Goal: Task Accomplishment & Management: Use online tool/utility

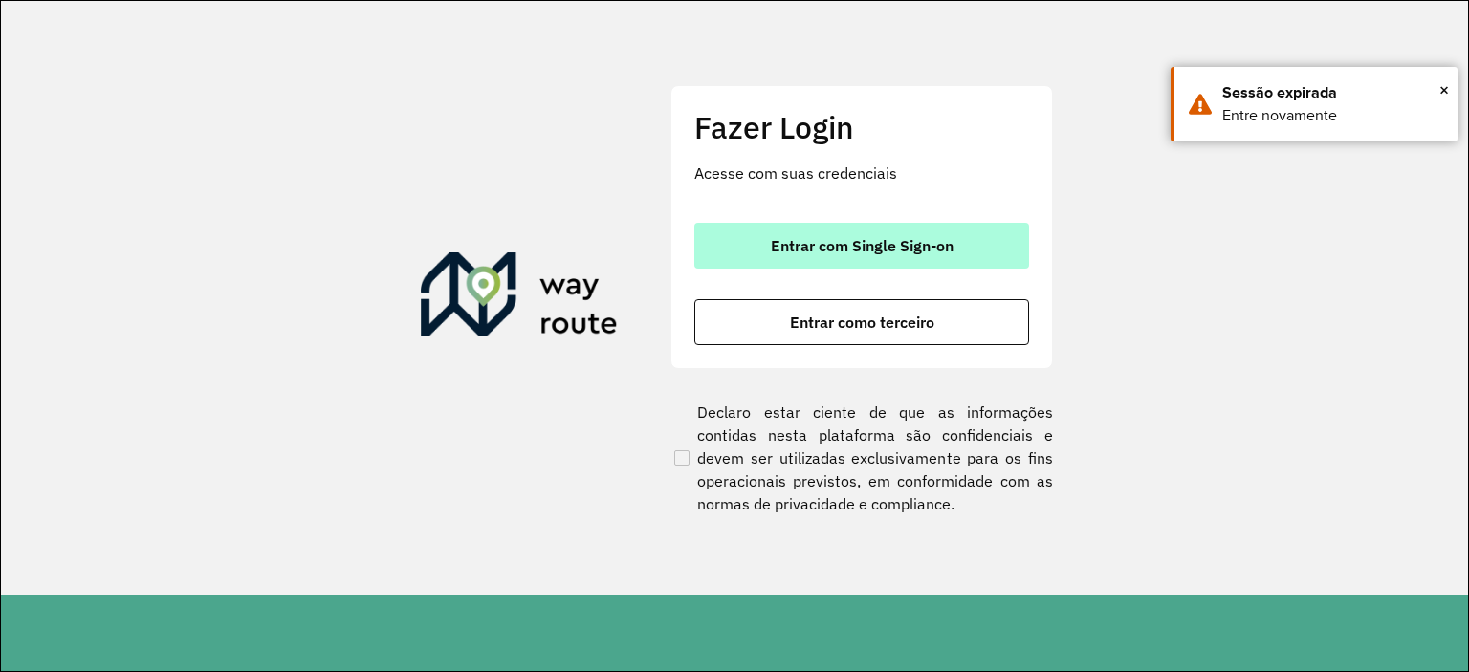
click at [819, 238] on span "Entrar com Single Sign-on" at bounding box center [862, 245] width 183 height 15
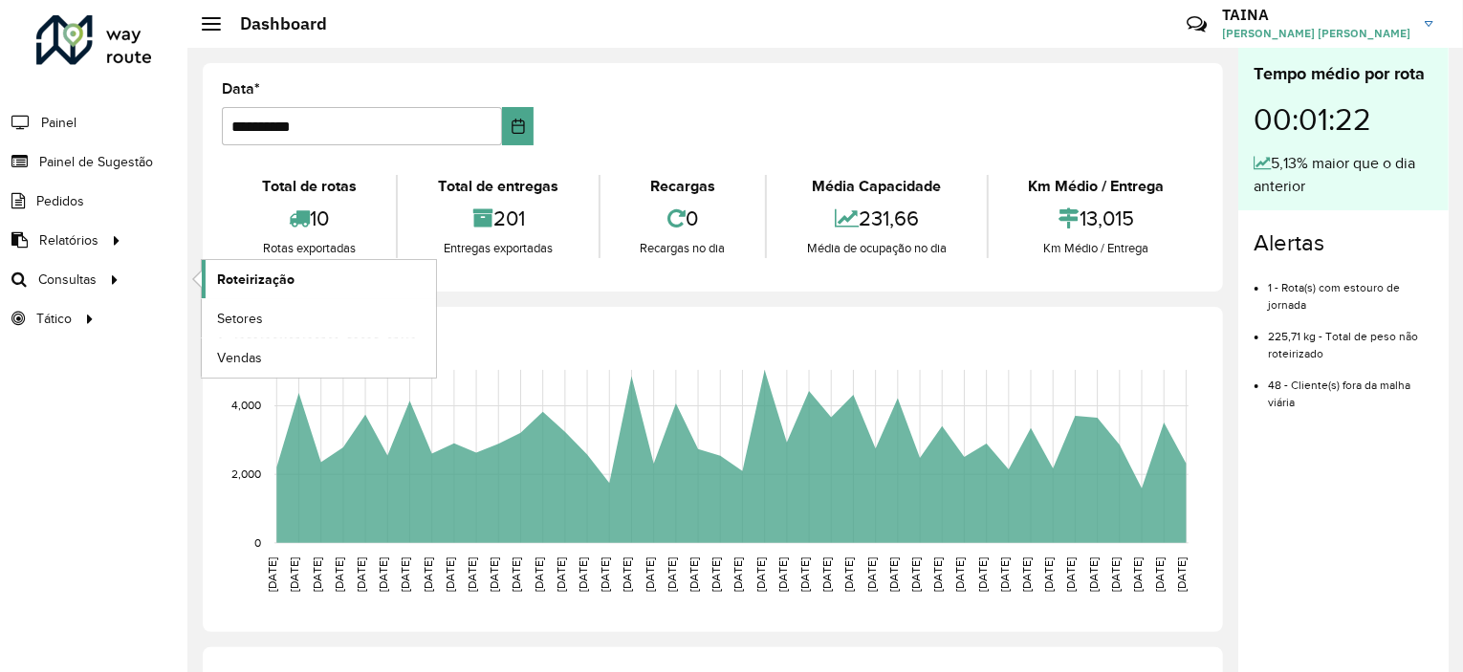
click at [244, 274] on span "Roteirização" at bounding box center [255, 280] width 77 height 20
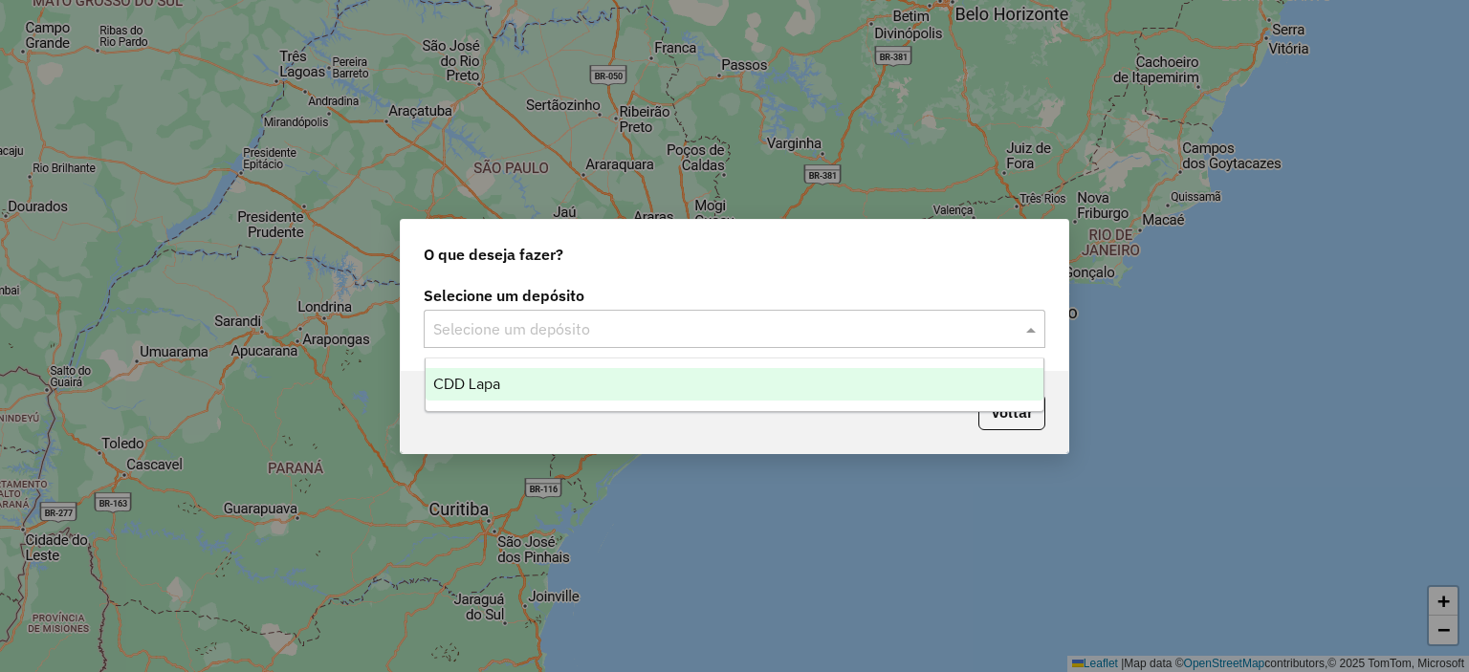
click at [597, 341] on div "Selecione um depósito" at bounding box center [735, 329] width 622 height 38
click at [559, 380] on div "CDD Lapa" at bounding box center [735, 384] width 619 height 33
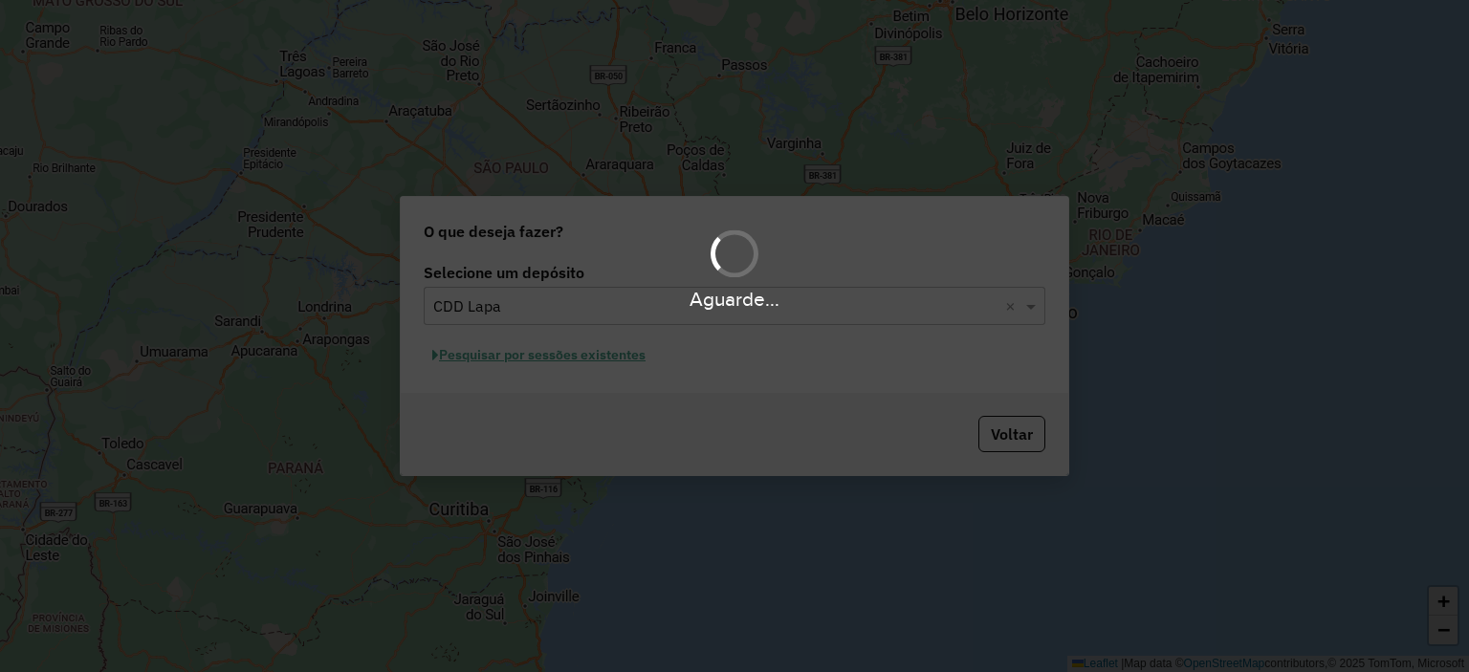
click at [584, 357] on div "Aguarde..." at bounding box center [734, 336] width 1469 height 672
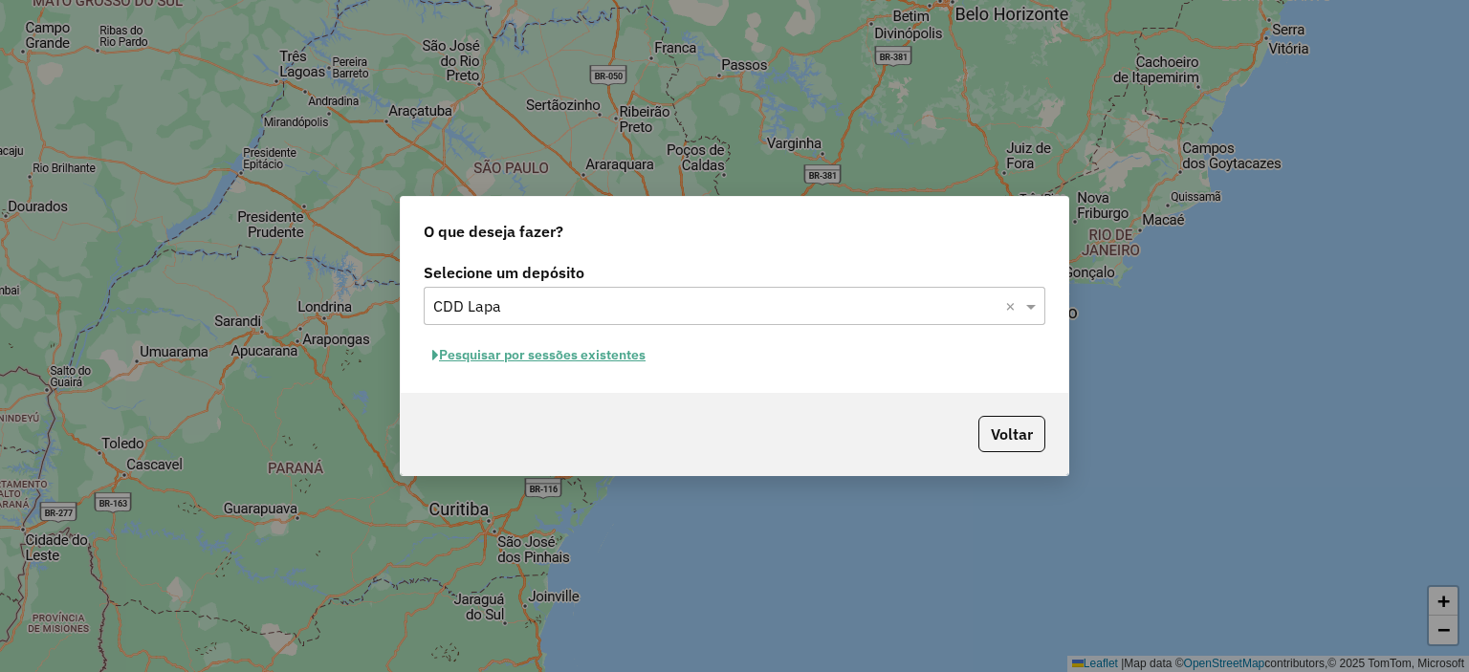
click at [600, 351] on button "Pesquisar por sessões existentes" at bounding box center [539, 355] width 230 height 30
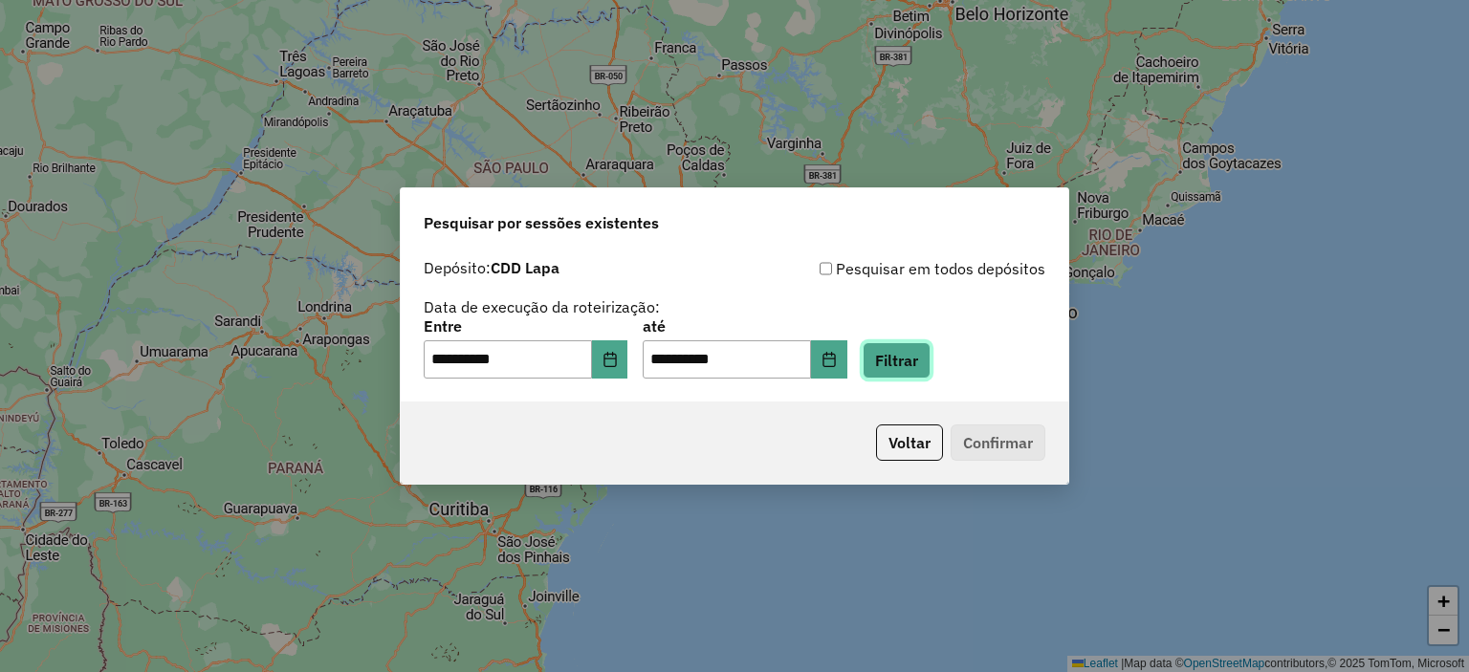
click at [911, 355] on button "Filtrar" at bounding box center [897, 360] width 68 height 36
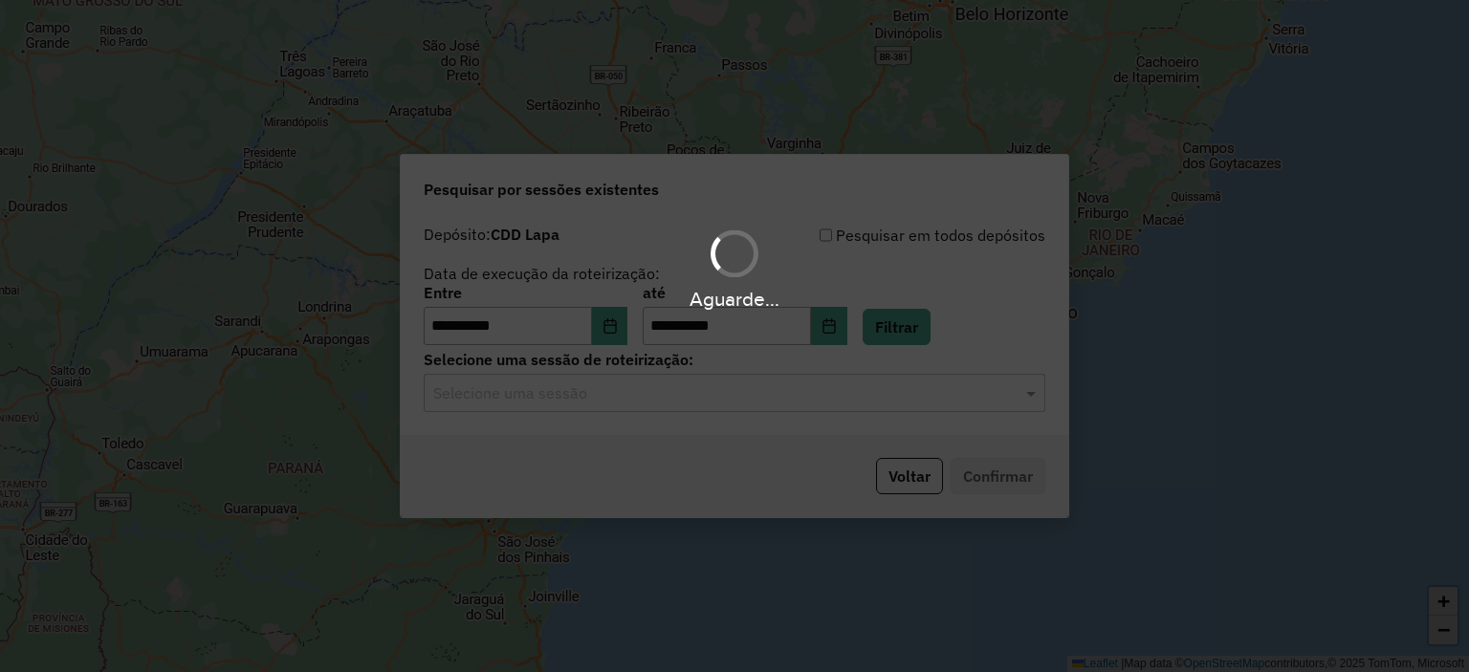
click at [549, 399] on hb-app "**********" at bounding box center [734, 336] width 1469 height 672
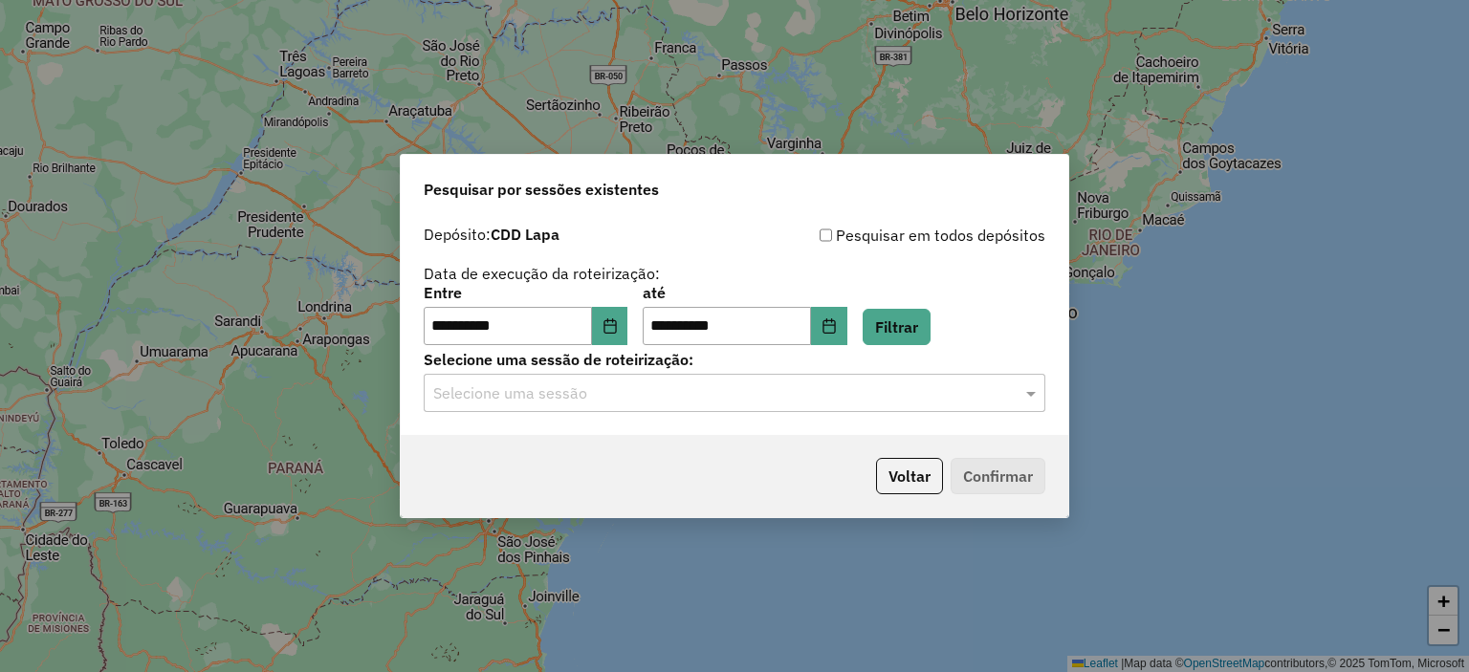
click at [548, 400] on input "text" at bounding box center [715, 394] width 564 height 23
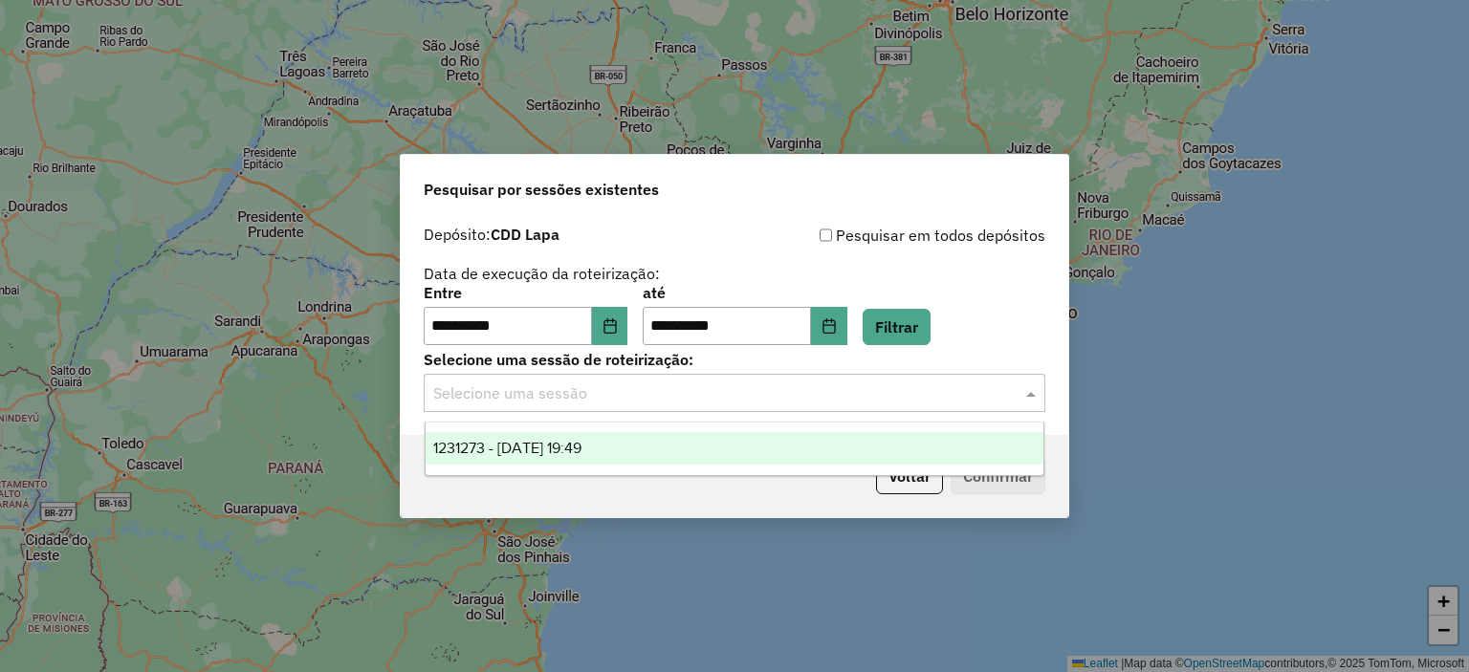
click at [549, 447] on span "1231273 - [DATE] 19:49" at bounding box center [507, 448] width 148 height 16
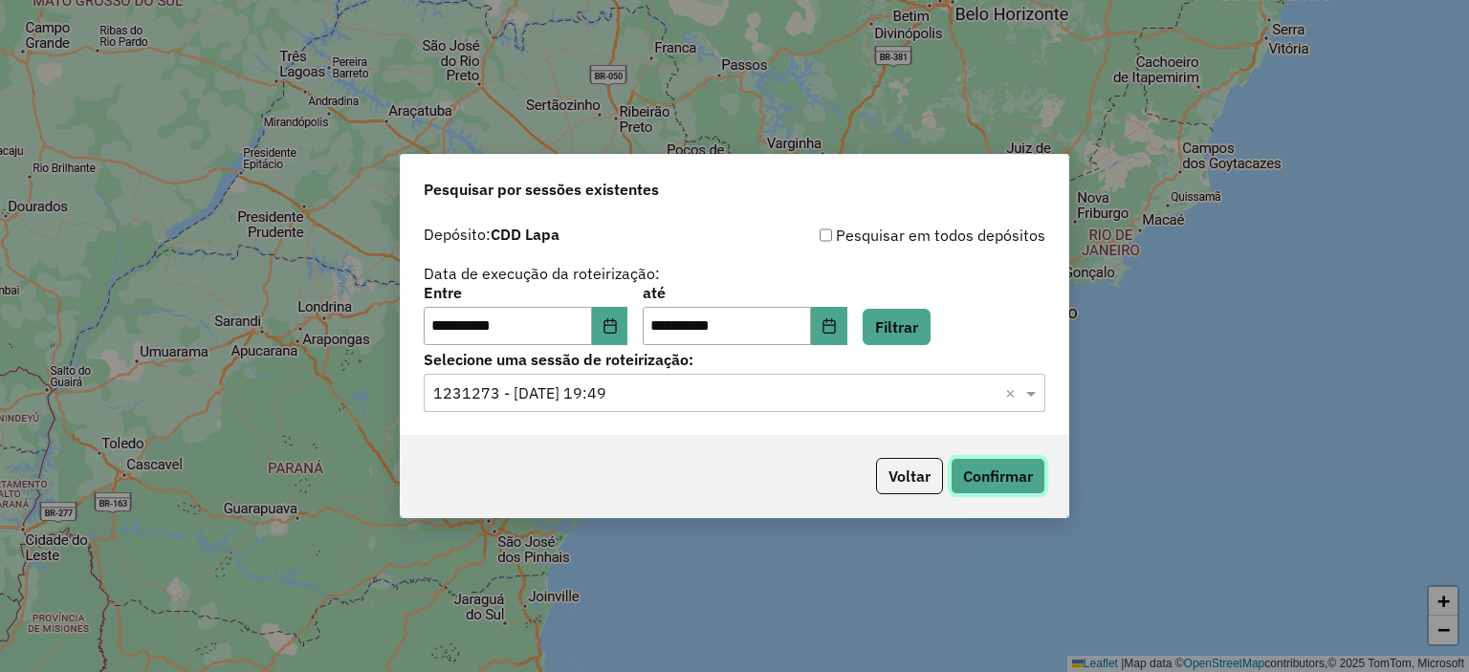
click at [1014, 477] on button "Confirmar" at bounding box center [998, 476] width 95 height 36
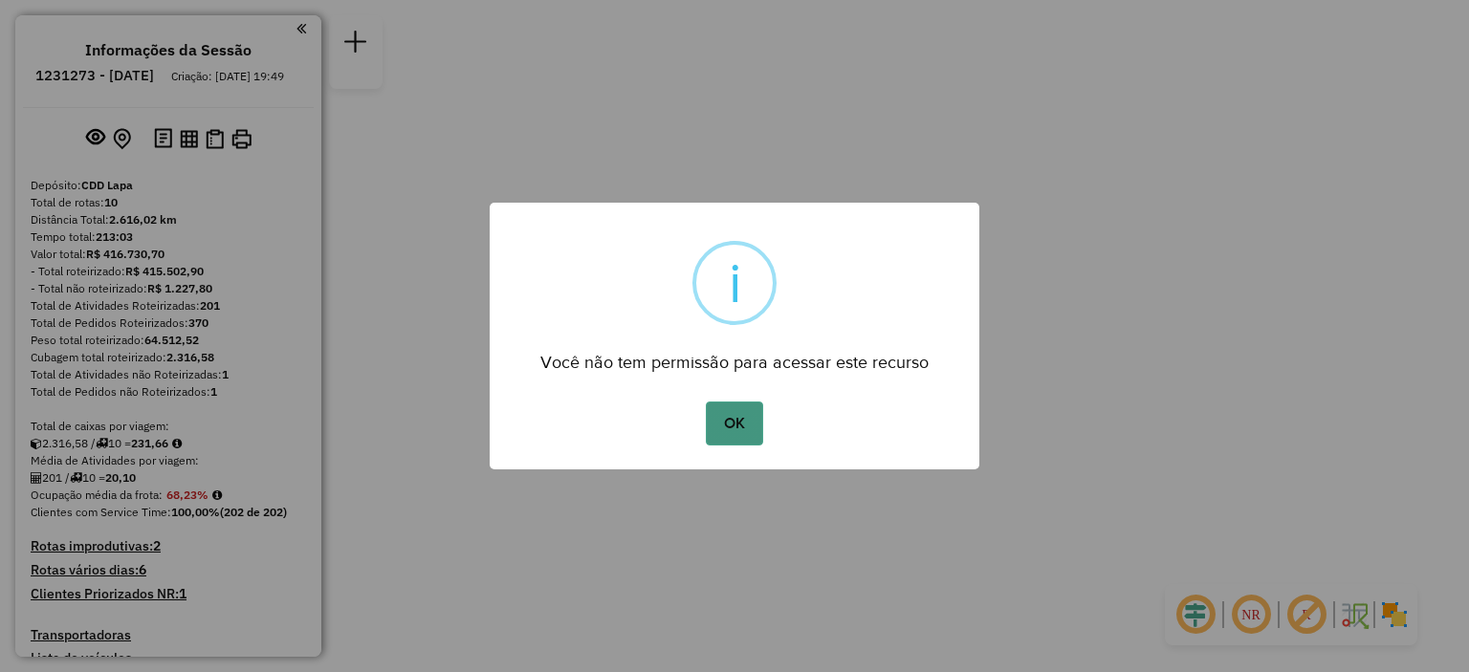
click at [723, 428] on button "OK" at bounding box center [734, 424] width 56 height 44
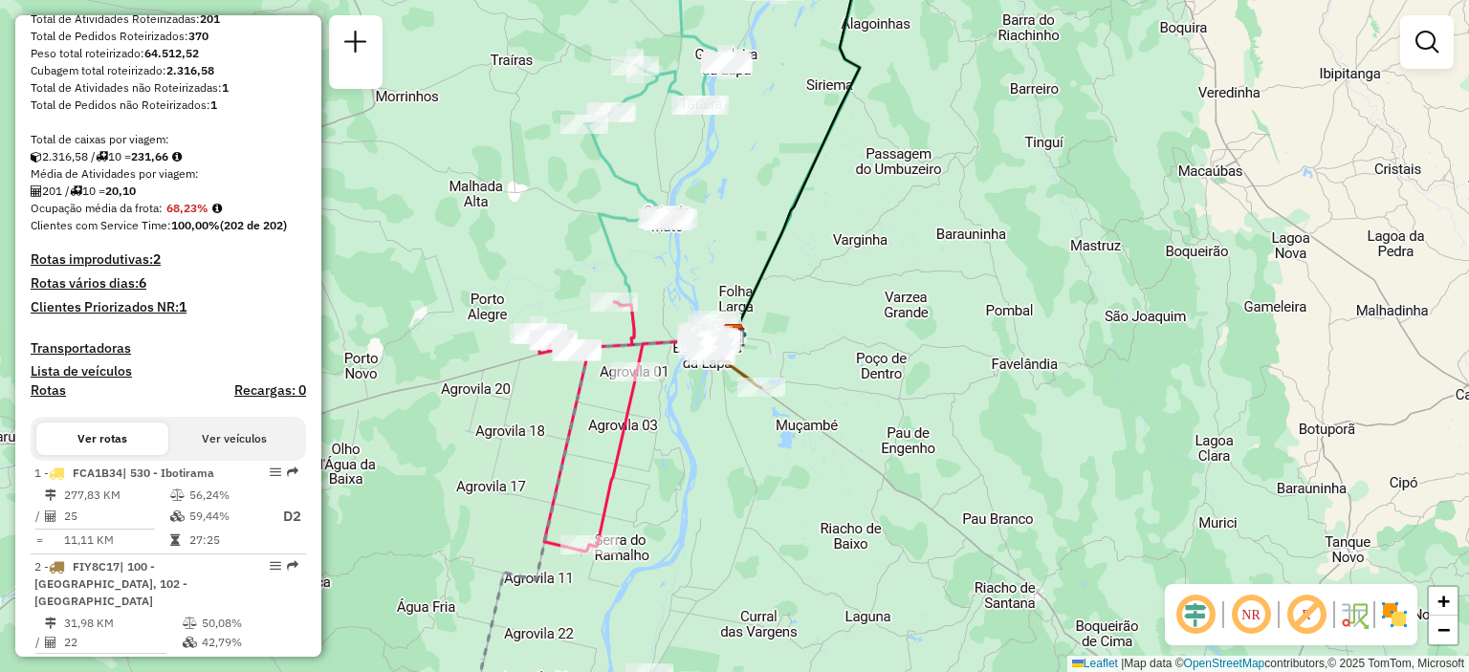
scroll to position [383, 0]
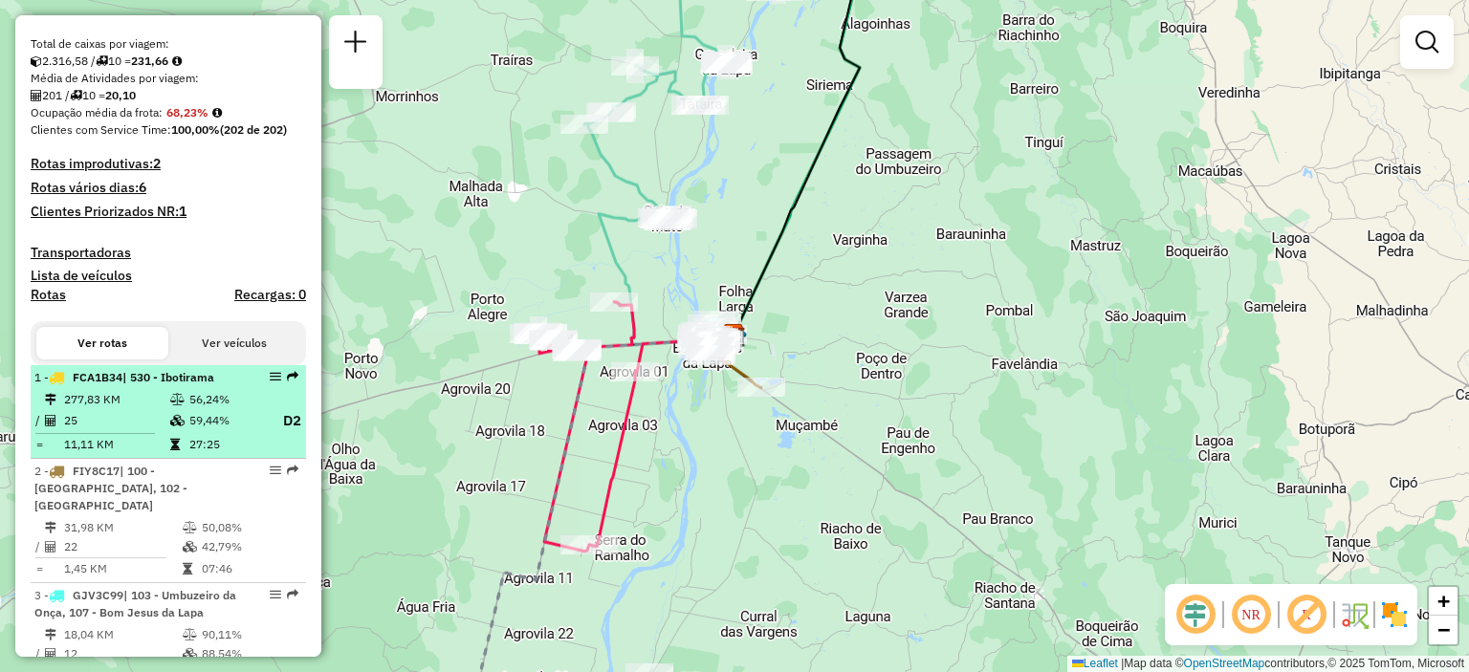
click at [170, 406] on icon at bounding box center [177, 399] width 14 height 11
select select "**********"
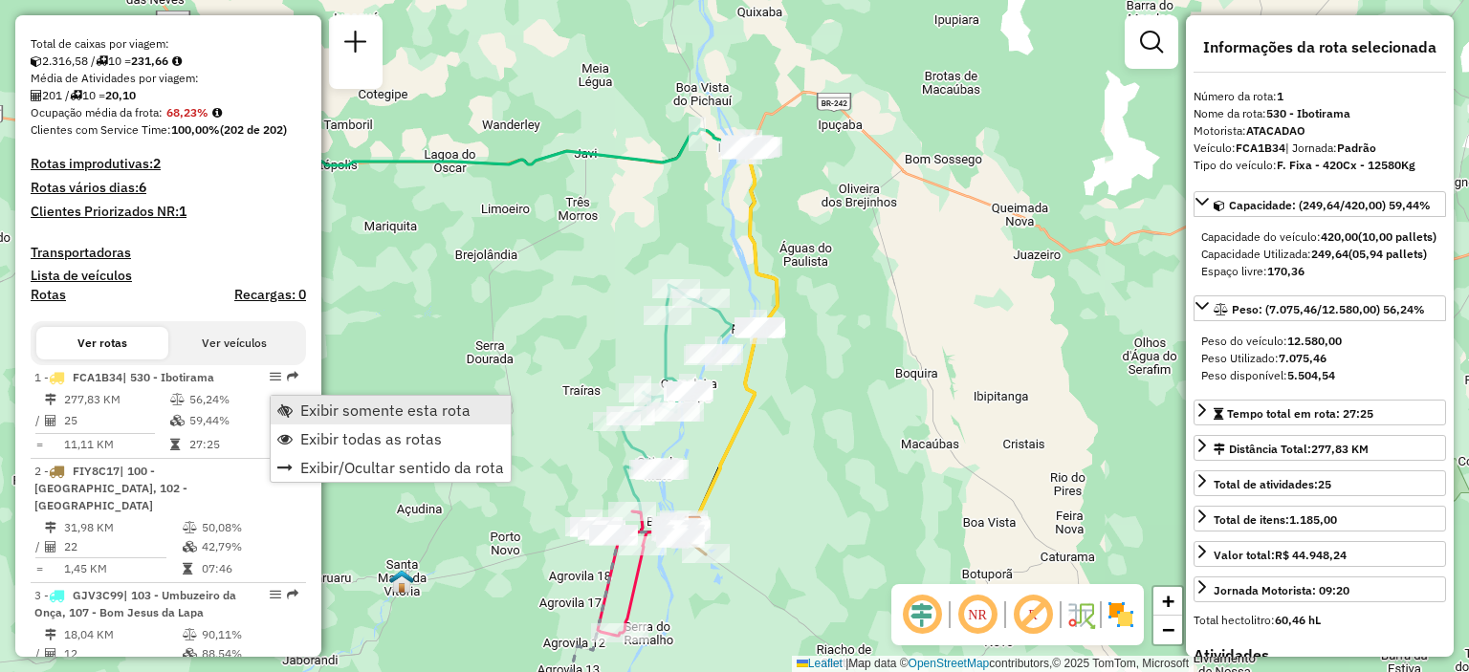
click at [294, 406] on link "Exibir somente esta rota" at bounding box center [391, 410] width 240 height 29
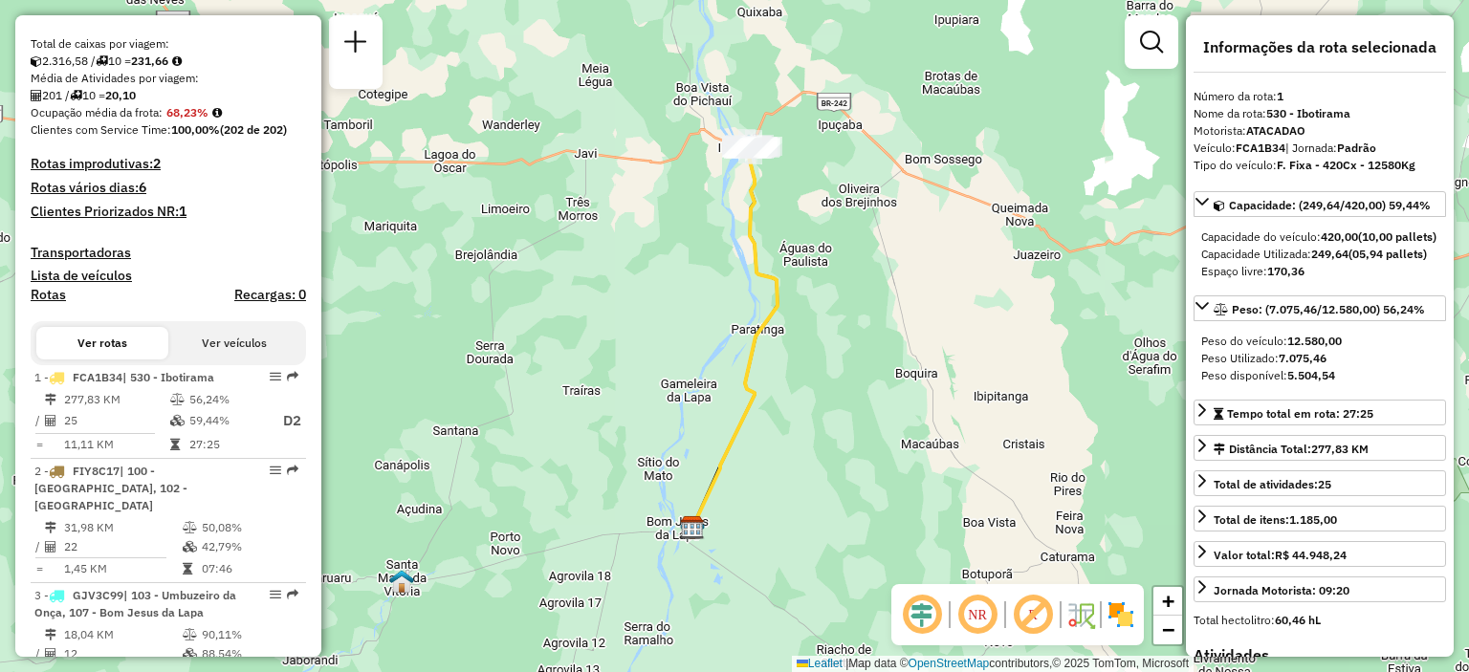
click at [976, 630] on em at bounding box center [977, 615] width 46 height 46
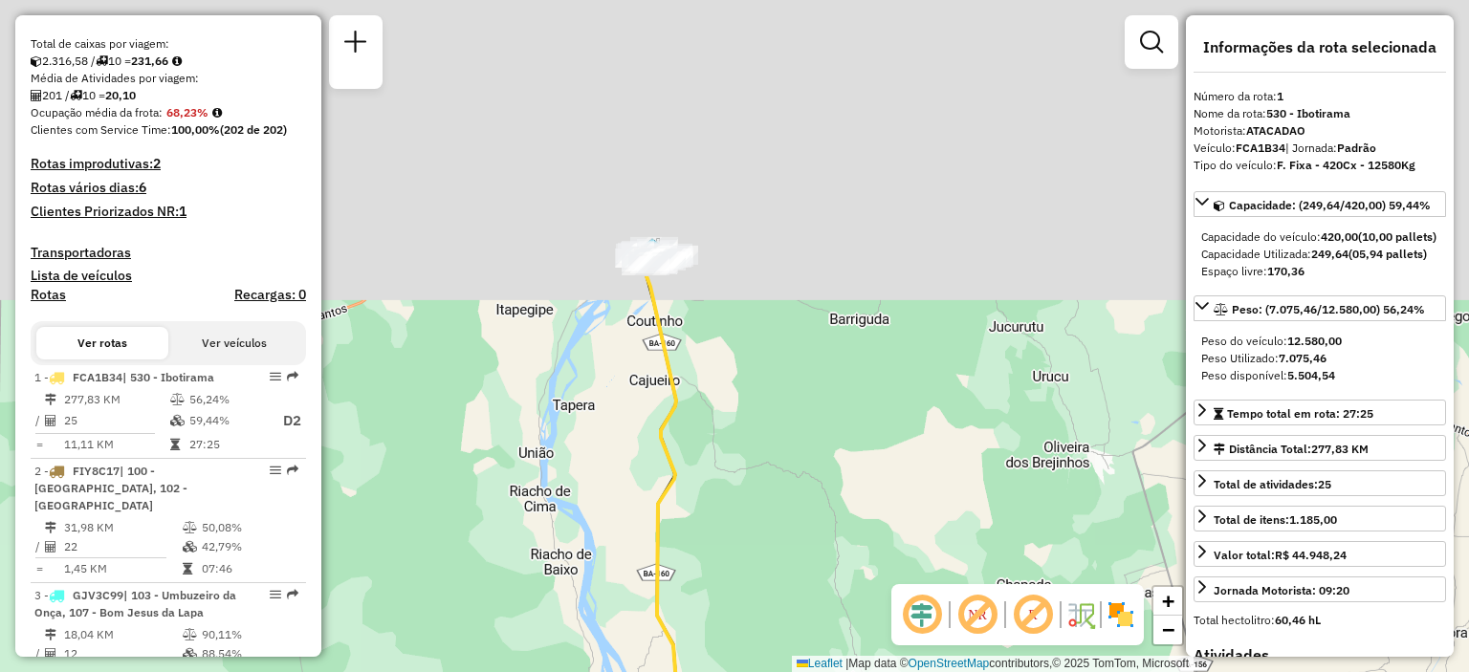
drag, startPoint x: 717, startPoint y: 223, endPoint x: 662, endPoint y: 477, distance: 260.4
click at [662, 476] on icon at bounding box center [707, 679] width 121 height 807
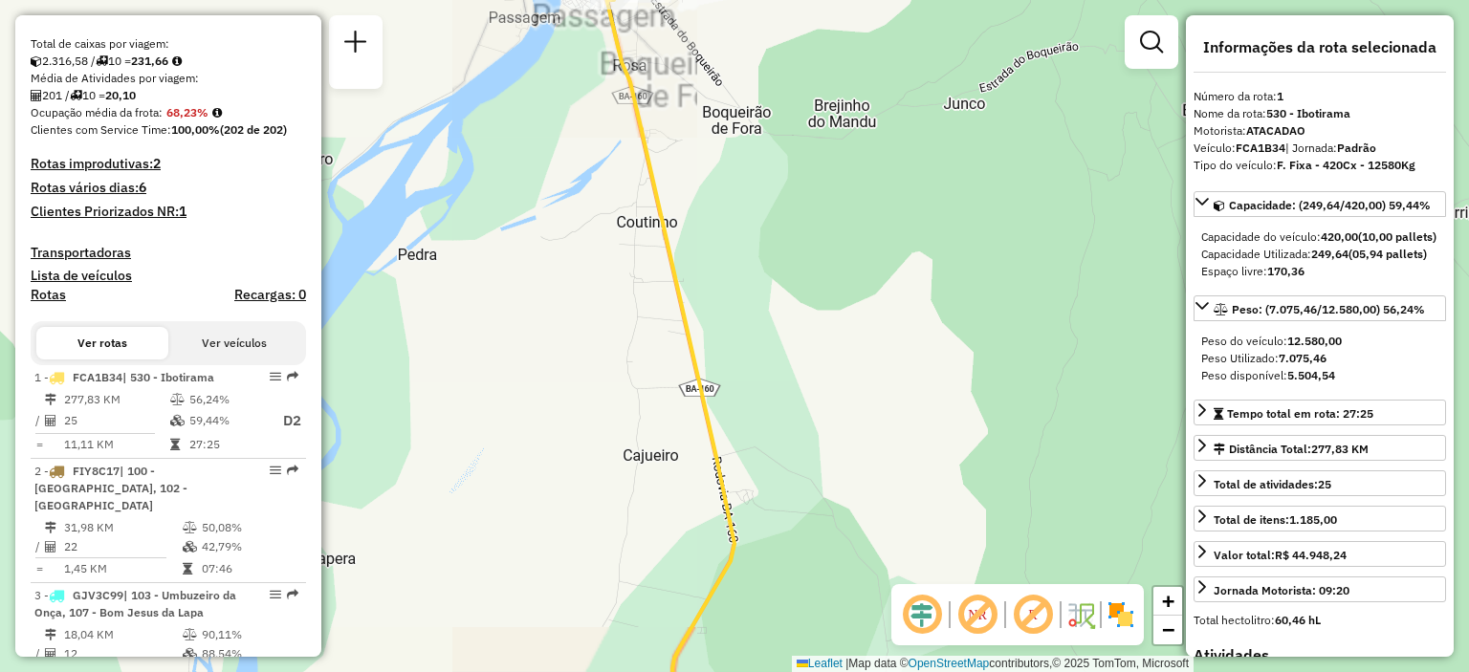
drag, startPoint x: 665, startPoint y: 193, endPoint x: 666, endPoint y: 340, distance: 146.3
click at [666, 340] on icon at bounding box center [667, 354] width 136 height 807
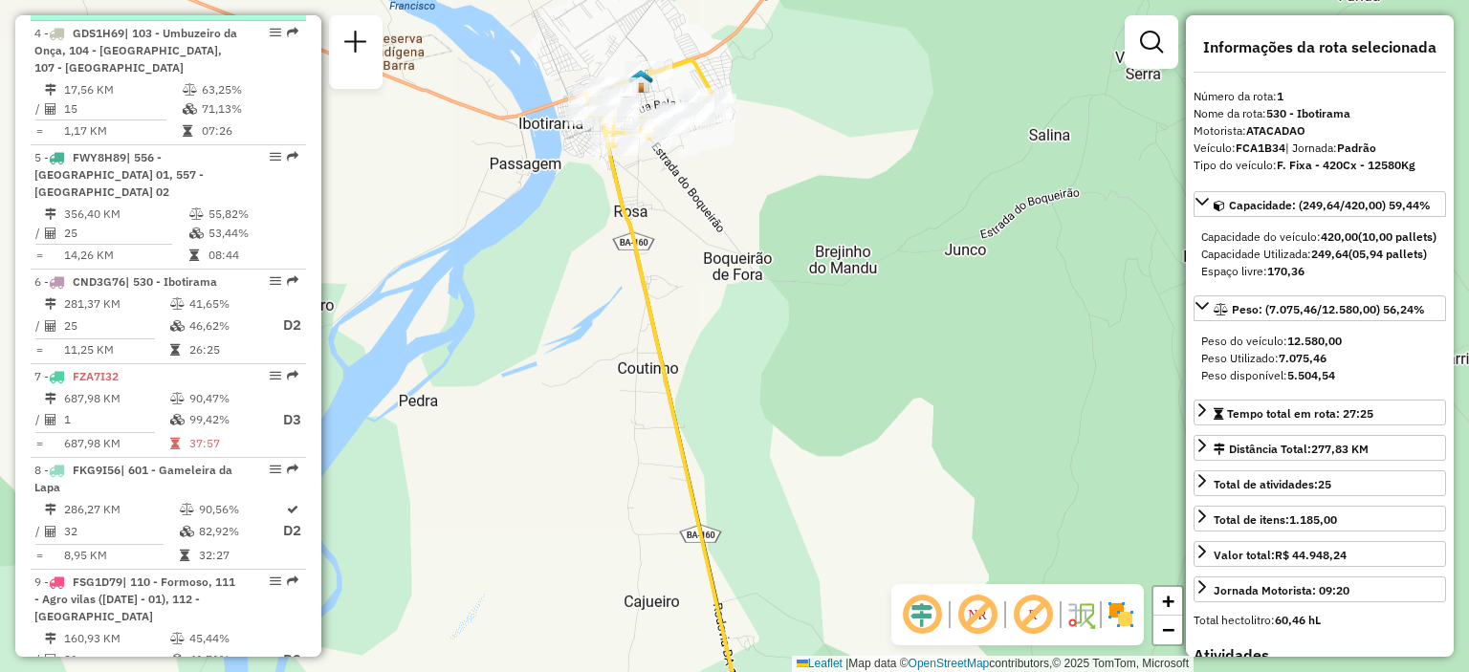
scroll to position [1243, 0]
